Goal: Task Accomplishment & Management: Use online tool/utility

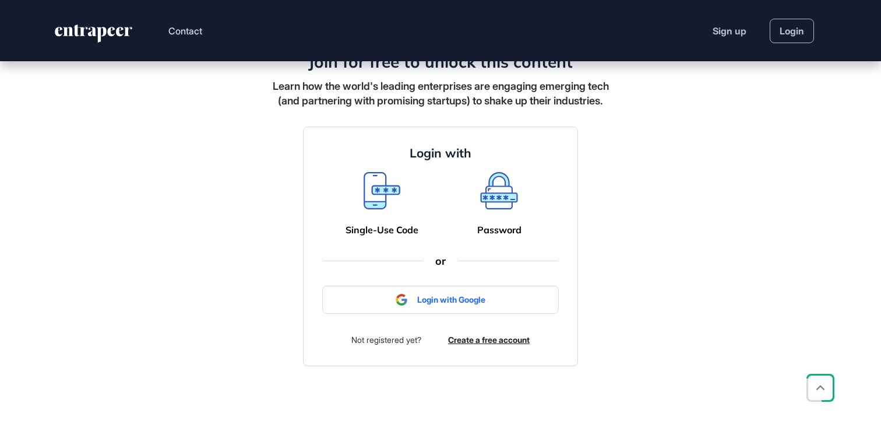
scroll to position [505, 0]
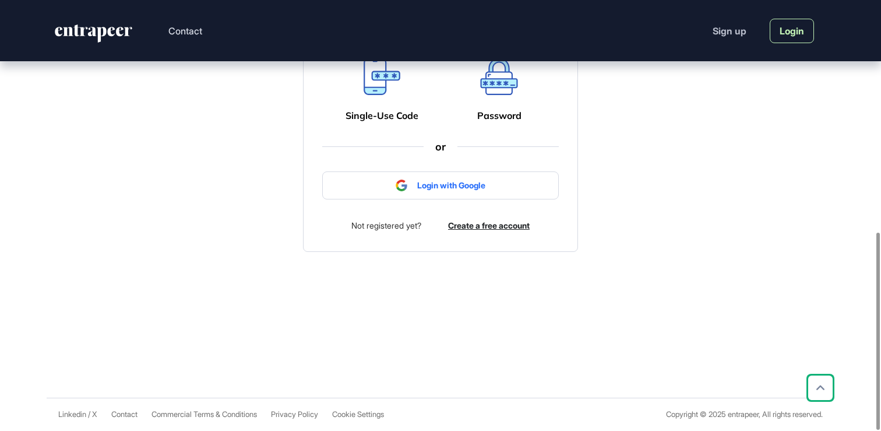
click at [806, 30] on link "Login" at bounding box center [792, 31] width 44 height 24
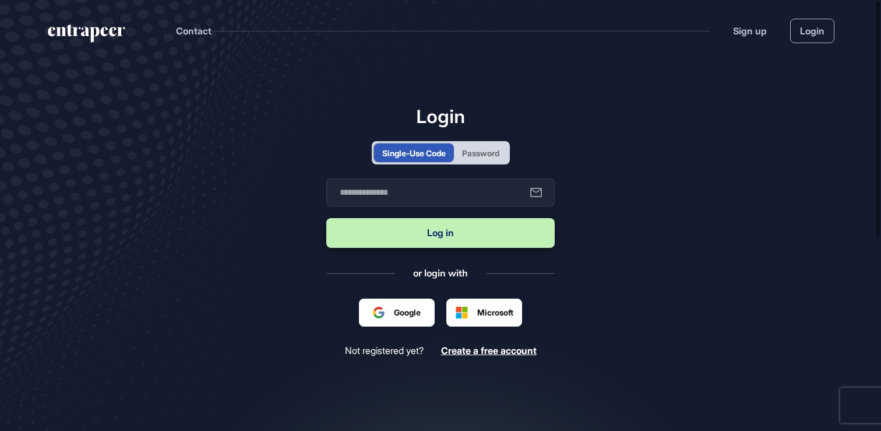
scroll to position [1, 1]
click at [431, 192] on input "text" at bounding box center [440, 192] width 228 height 28
click at [410, 193] on input "**********" at bounding box center [440, 192] width 228 height 28
type input "**********"
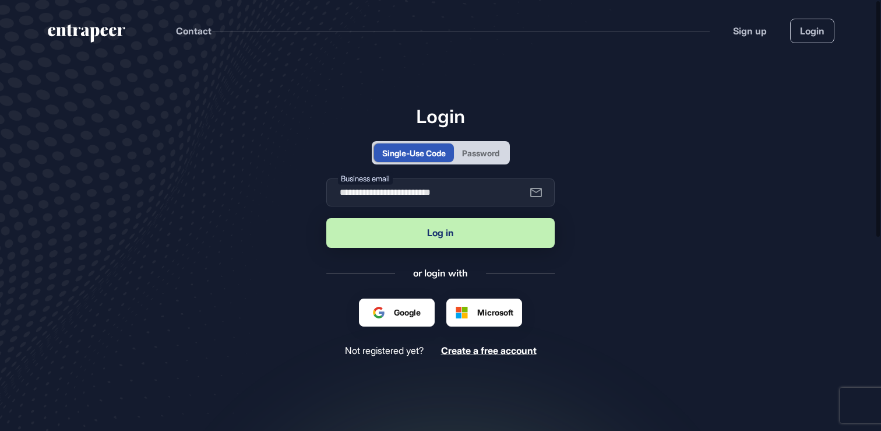
click at [440, 230] on button "Log in" at bounding box center [440, 233] width 228 height 30
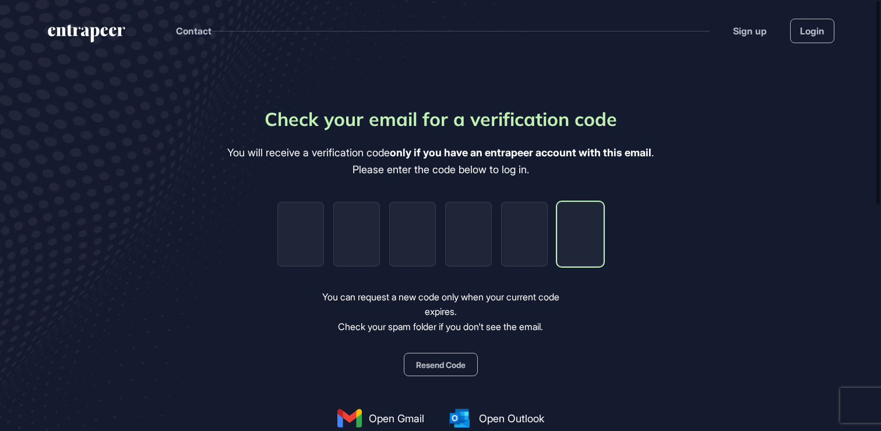
paste input "*"
type input "*"
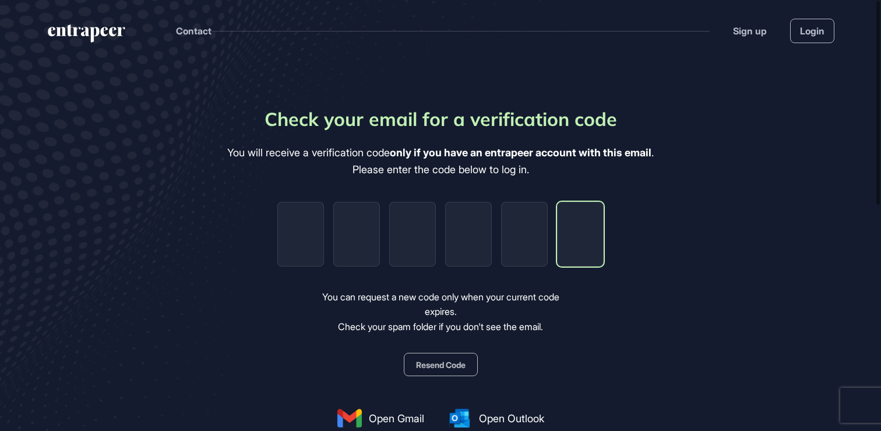
type input "*"
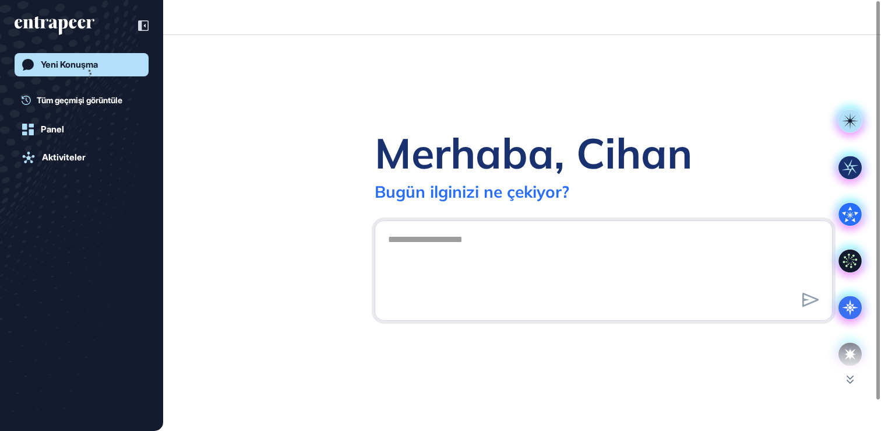
scroll to position [1, 1]
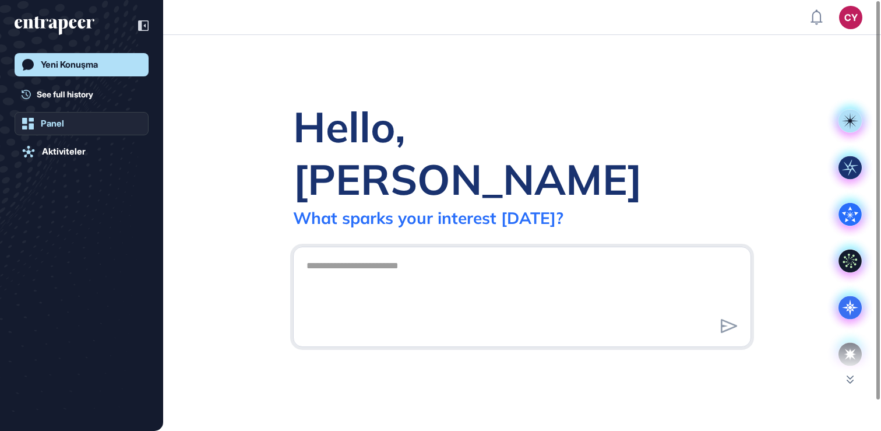
click at [65, 126] on link "Panel" at bounding box center [82, 123] width 134 height 23
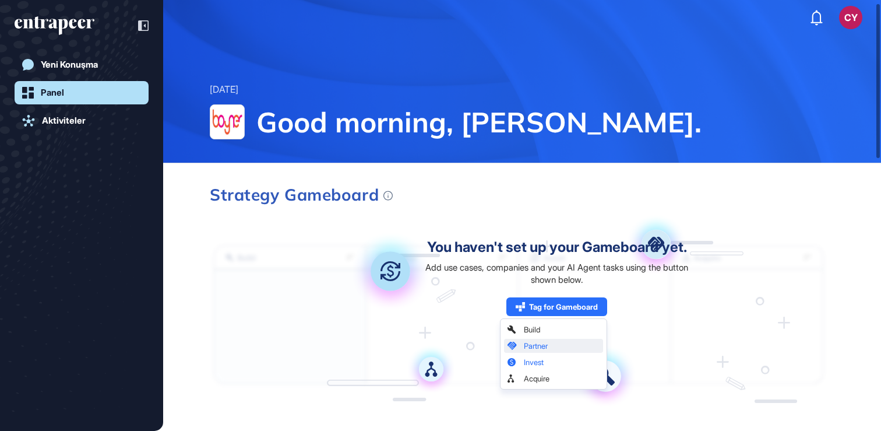
scroll to position [8, 0]
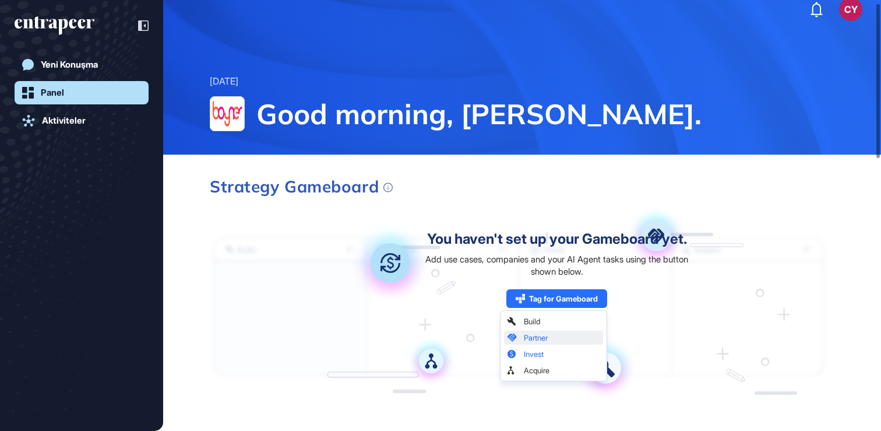
click at [664, 237] on div "You haven't set up your Gameboard yet." at bounding box center [557, 239] width 260 height 14
click at [562, 256] on div "Add use cases, companies and your AI Agent tasks using the button shown below." at bounding box center [557, 265] width 274 height 24
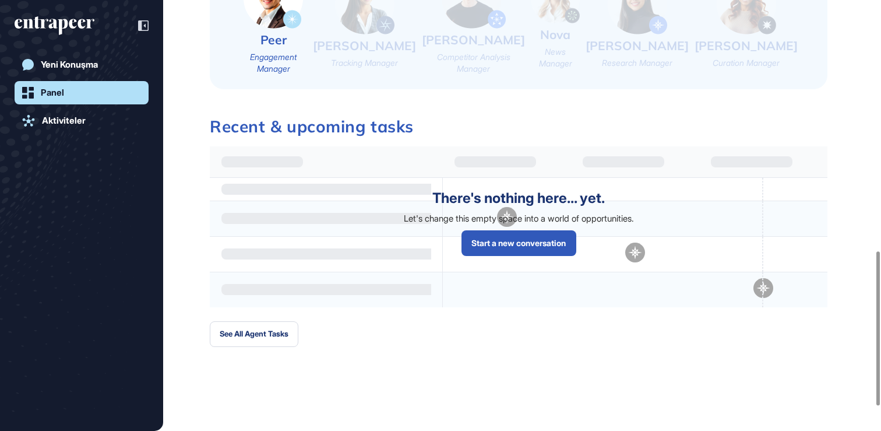
scroll to position [721, 0]
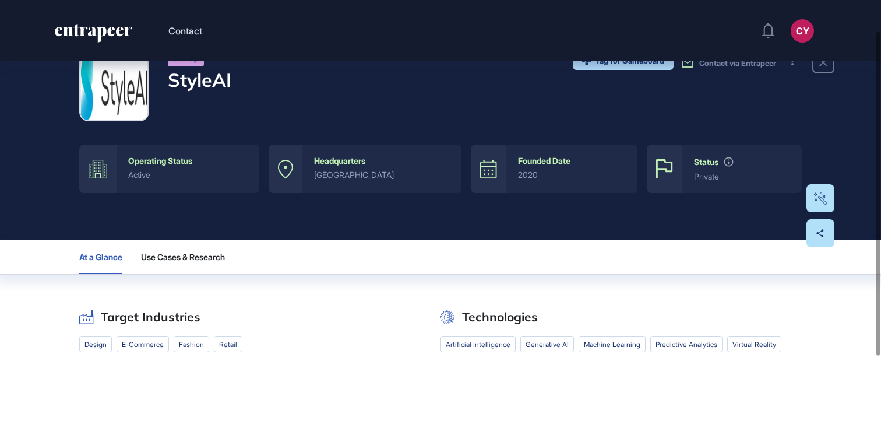
scroll to position [139, 0]
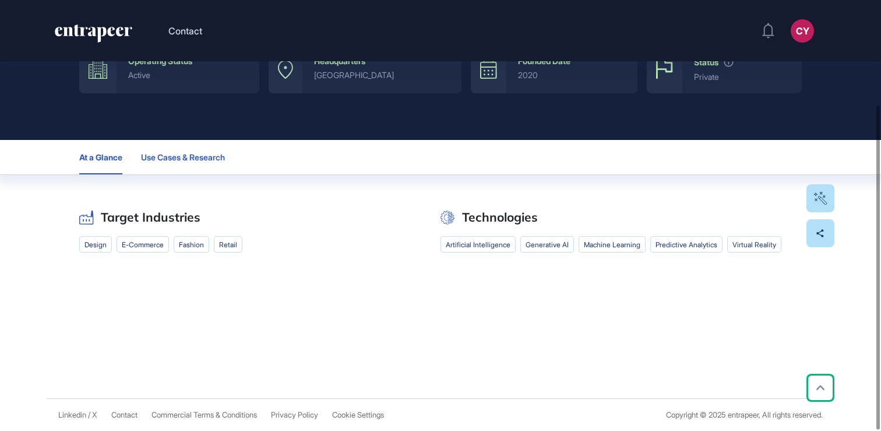
click at [162, 150] on button "Use Cases & Research" at bounding box center [187, 157] width 93 height 34
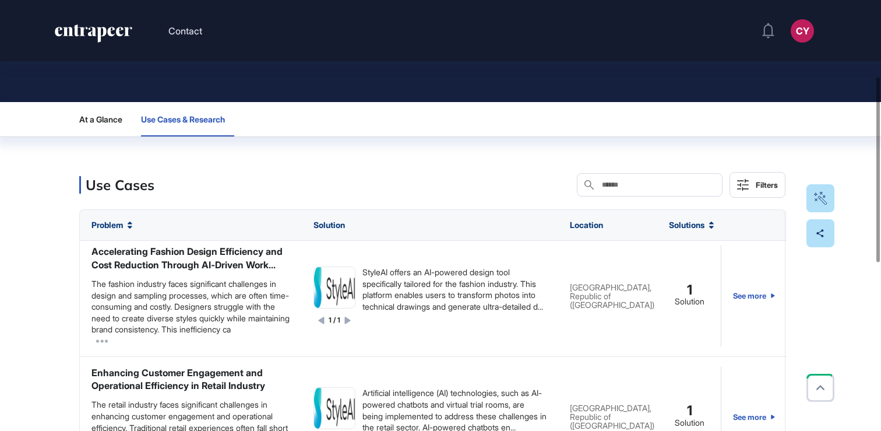
scroll to position [209, 0]
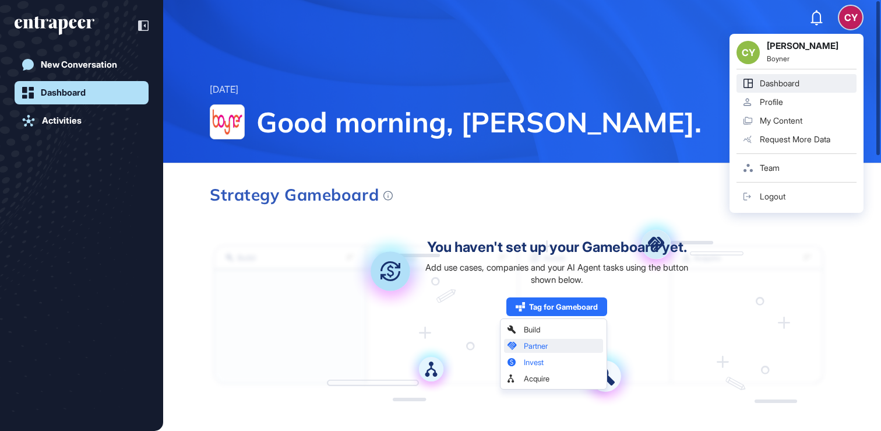
click at [777, 125] on div "My Content" at bounding box center [781, 120] width 43 height 9
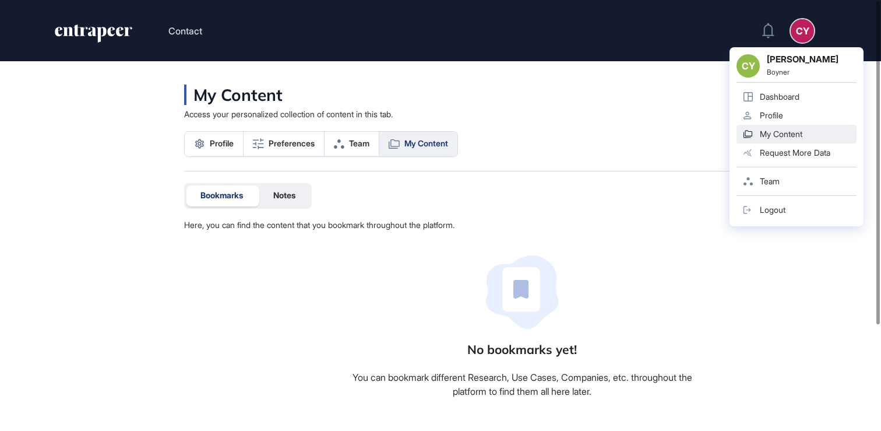
click at [774, 179] on div "Team" at bounding box center [770, 181] width 20 height 9
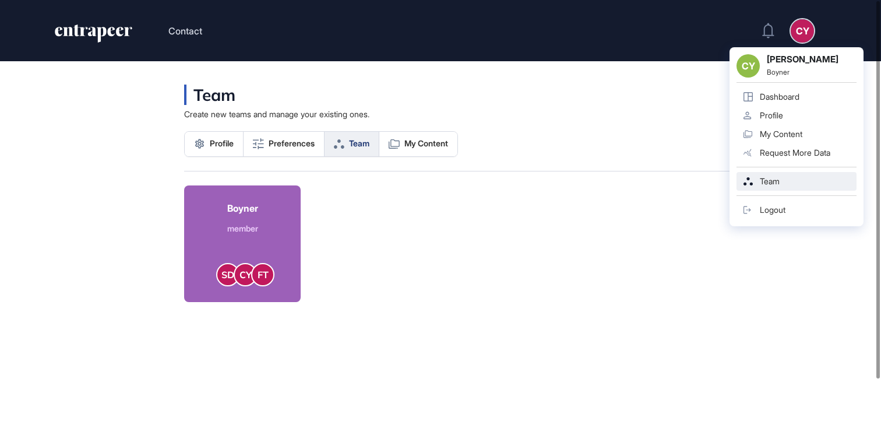
click at [783, 94] on div "Dashboard" at bounding box center [780, 96] width 40 height 9
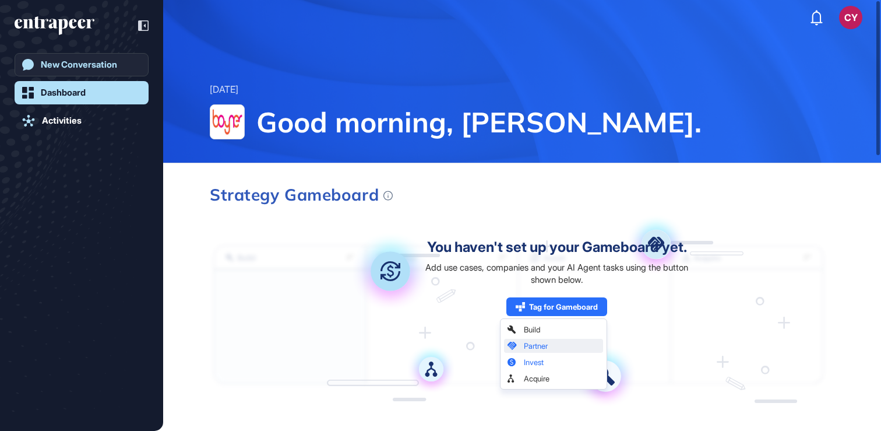
click at [75, 62] on div "New Conversation" at bounding box center [79, 64] width 76 height 10
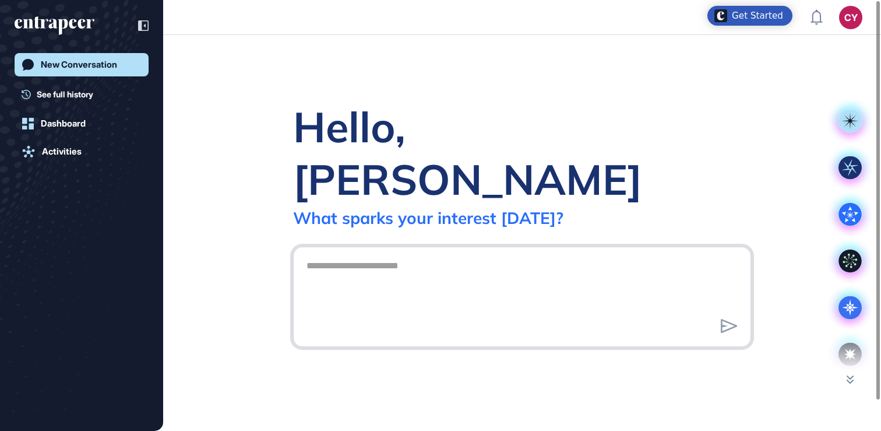
click at [376, 260] on textarea at bounding box center [522, 295] width 445 height 82
